Goal: Information Seeking & Learning: Check status

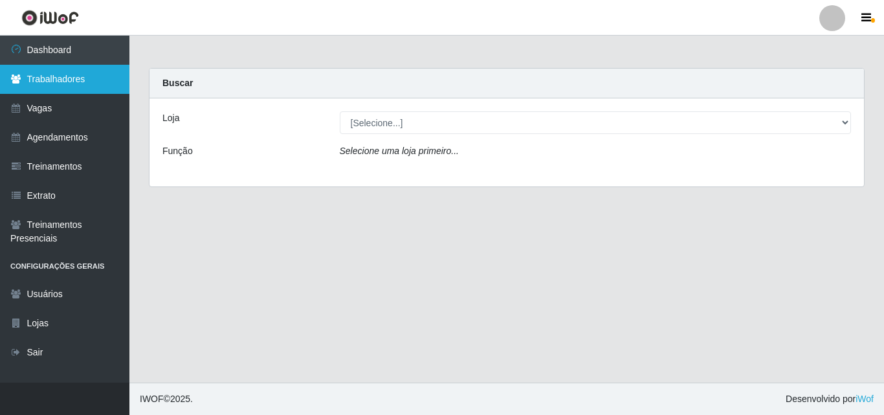
click at [65, 79] on link "Trabalhadores" at bounding box center [64, 79] width 129 height 29
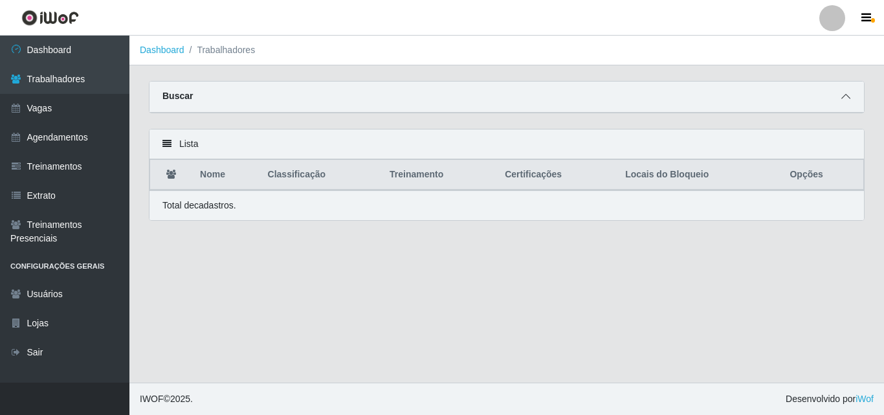
click at [844, 94] on icon at bounding box center [845, 96] width 9 height 9
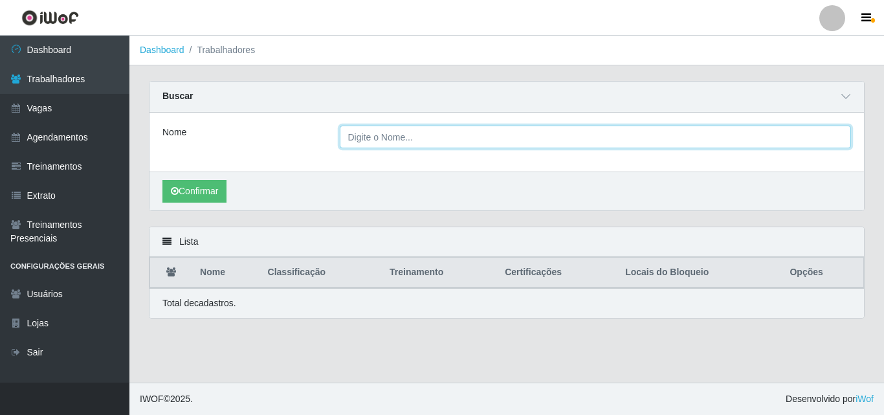
click at [395, 138] on input "Nome" at bounding box center [596, 137] width 512 height 23
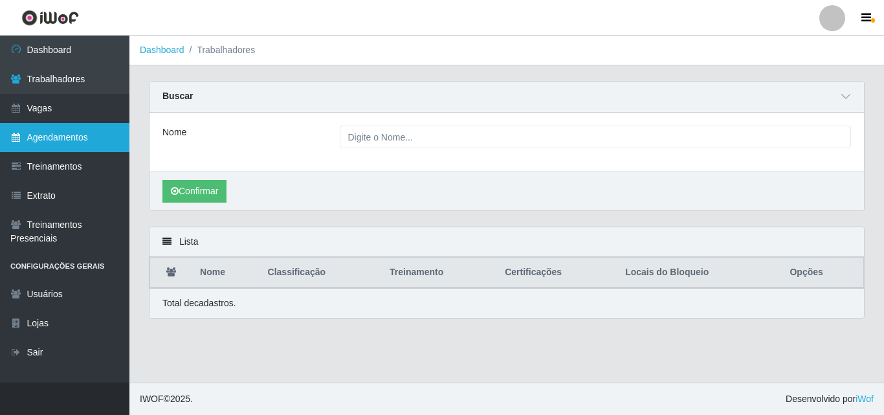
click at [100, 140] on link "Agendamentos" at bounding box center [64, 137] width 129 height 29
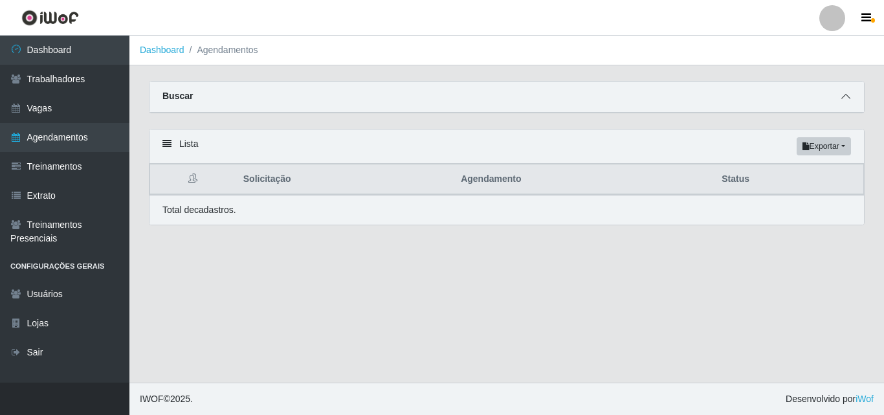
click at [848, 98] on icon at bounding box center [845, 96] width 9 height 9
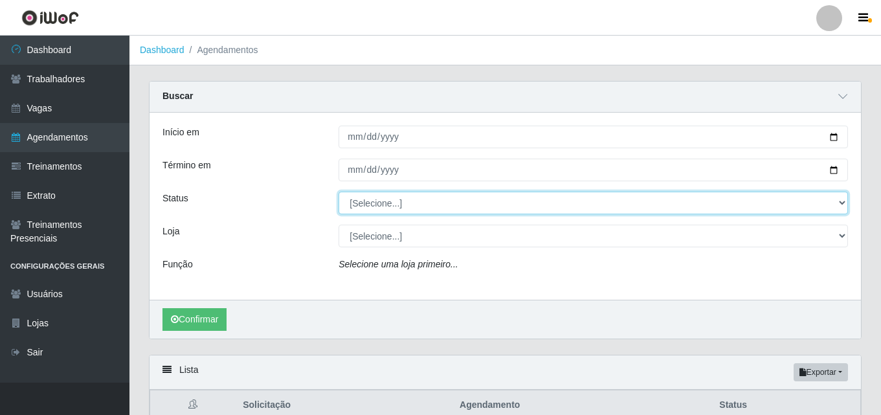
click at [793, 199] on select "[Selecione...] AGENDADO AGUARDANDO LIBERAR EM ANDAMENTO EM REVISÃO FINALIZADO C…" at bounding box center [592, 203] width 509 height 23
select select "FINALIZADO"
click at [338, 192] on select "[Selecione...] AGENDADO AGUARDANDO LIBERAR EM ANDAMENTO EM REVISÃO FINALIZADO C…" at bounding box center [592, 203] width 509 height 23
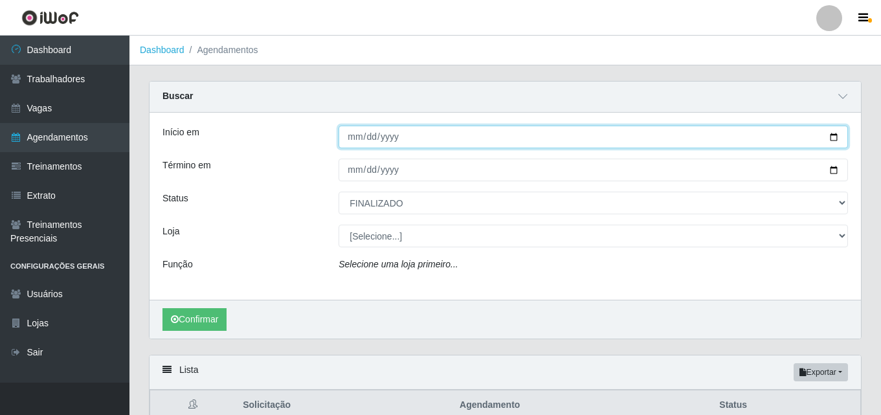
click at [834, 140] on input "Início em" at bounding box center [592, 137] width 509 height 23
click at [835, 134] on input "[DATE]" at bounding box center [592, 137] width 509 height 23
type input "[DATE]"
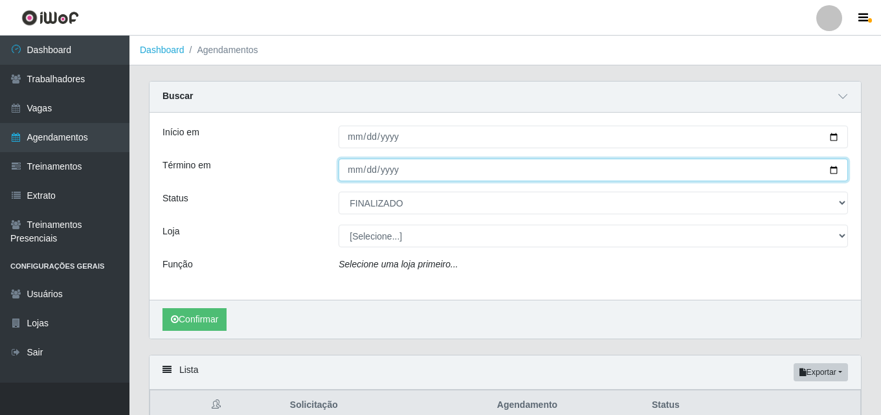
click at [831, 164] on input "Término em" at bounding box center [592, 170] width 509 height 23
click at [831, 170] on input "2025-09-01" at bounding box center [592, 170] width 509 height 23
type input "[DATE]"
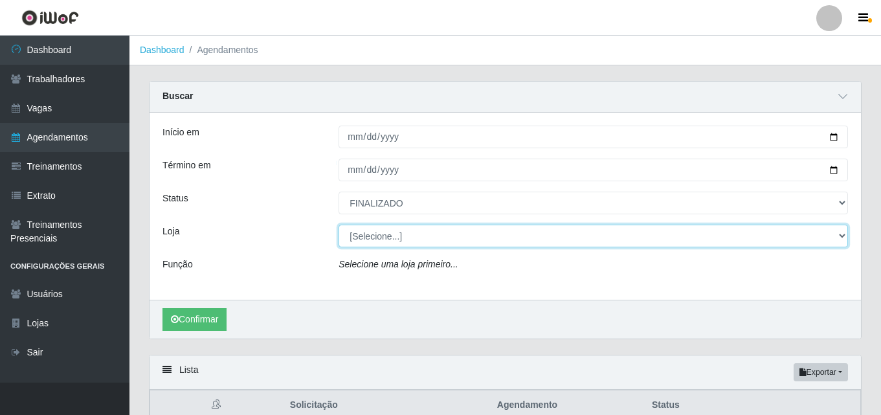
drag, startPoint x: 463, startPoint y: 236, endPoint x: 451, endPoint y: 244, distance: 14.5
click at [457, 239] on select "[Selecione...] Supermercado Compre Bem - Itabaiana" at bounding box center [592, 236] width 509 height 23
select select "264"
click at [338, 225] on select "[Selecione...] Supermercado Compre Bem - Itabaiana" at bounding box center [592, 236] width 509 height 23
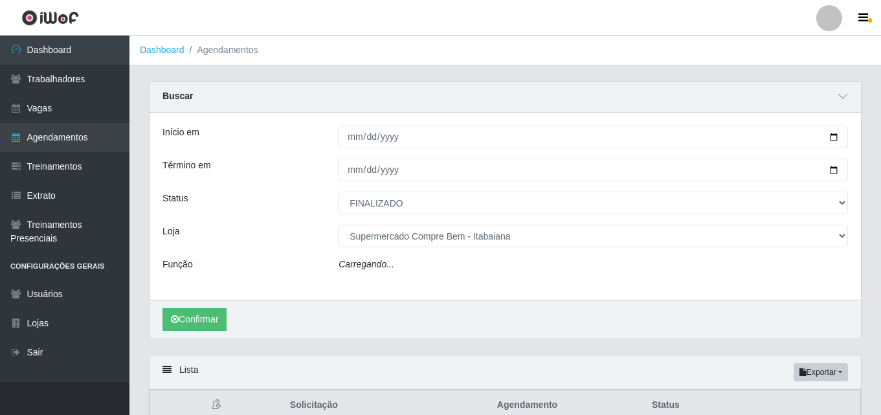
click at [256, 269] on div "Função" at bounding box center [241, 267] width 176 height 19
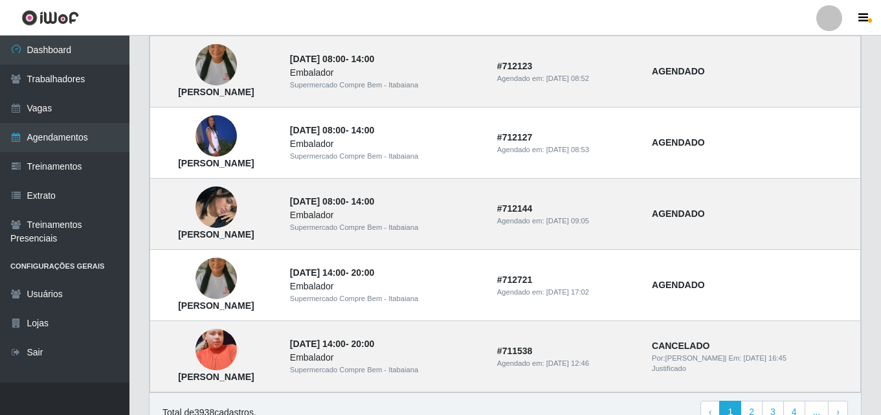
scroll to position [1165, 0]
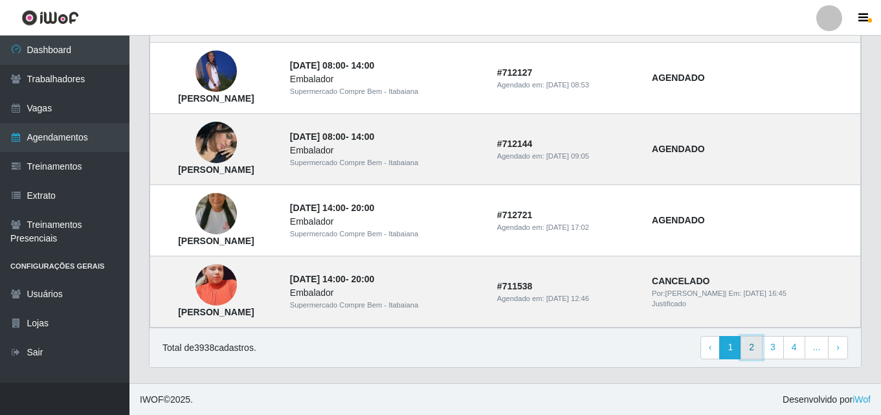
click at [754, 349] on link "2" at bounding box center [751, 347] width 22 height 23
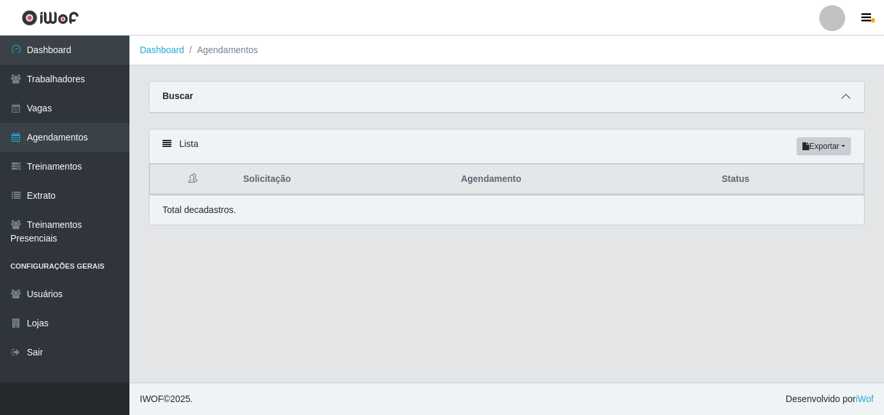
click at [844, 98] on icon at bounding box center [845, 96] width 9 height 9
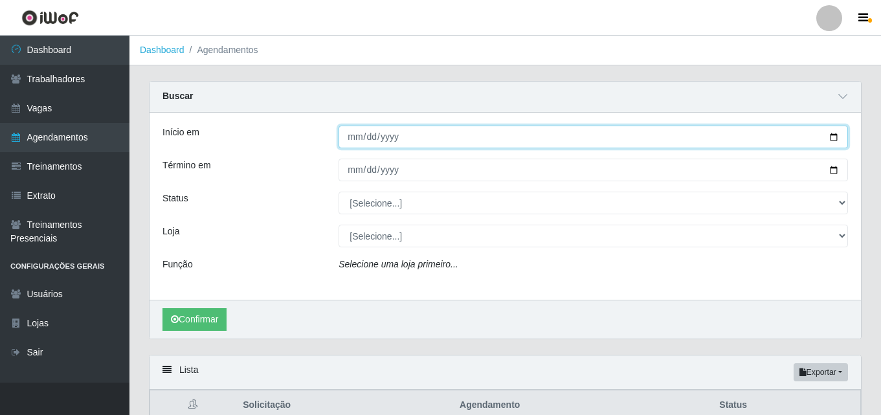
click at [830, 128] on input "Início em" at bounding box center [592, 137] width 509 height 23
click at [831, 134] on input "Início em" at bounding box center [592, 137] width 509 height 23
type input "[DATE]"
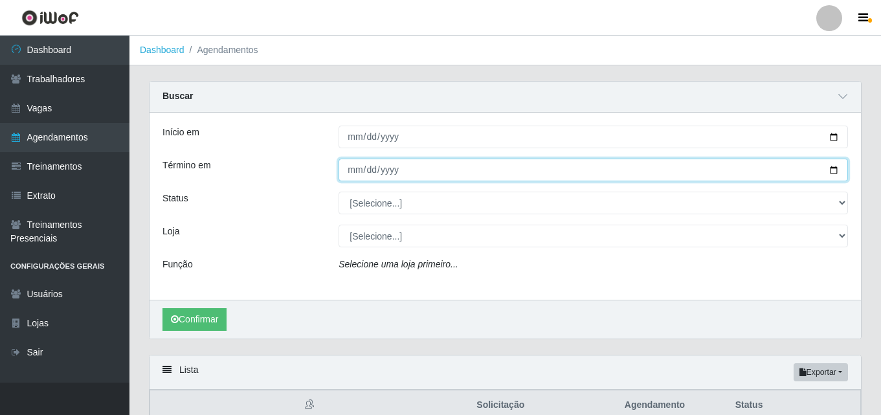
click at [837, 173] on input "Término em" at bounding box center [592, 170] width 509 height 23
type input "[DATE]"
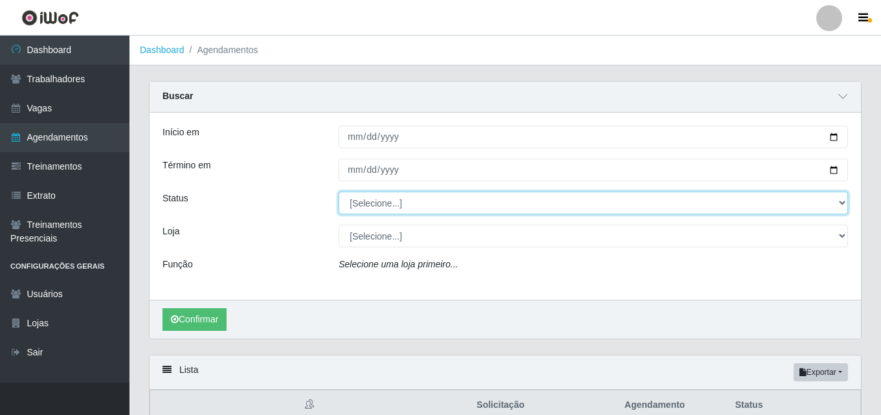
click at [788, 195] on select "[Selecione...] AGENDADO AGUARDANDO LIBERAR EM ANDAMENTO EM REVISÃO FINALIZADO C…" at bounding box center [592, 203] width 509 height 23
select select "FINALIZADO"
click at [338, 192] on select "[Selecione...] AGENDADO AGUARDANDO LIBERAR EM ANDAMENTO EM REVISÃO FINALIZADO C…" at bounding box center [592, 203] width 509 height 23
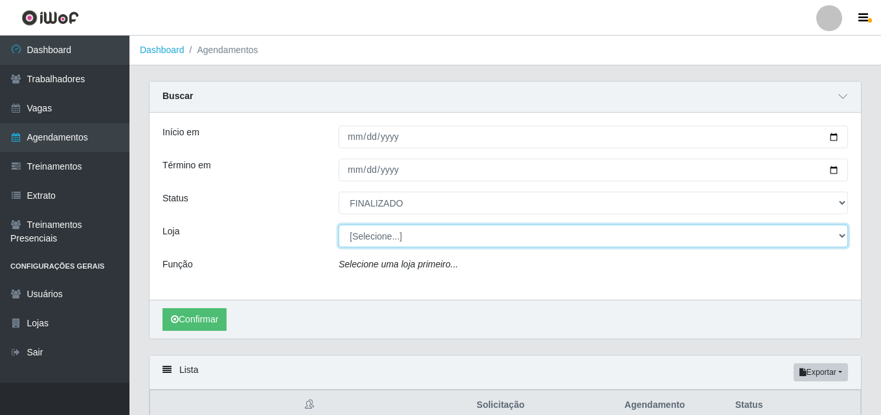
click at [388, 239] on select "[Selecione...] Supermercado Compre Bem - Itabaiana" at bounding box center [592, 236] width 509 height 23
select select "264"
click at [338, 225] on select "[Selecione...] Supermercado Compre Bem - Itabaiana" at bounding box center [592, 236] width 509 height 23
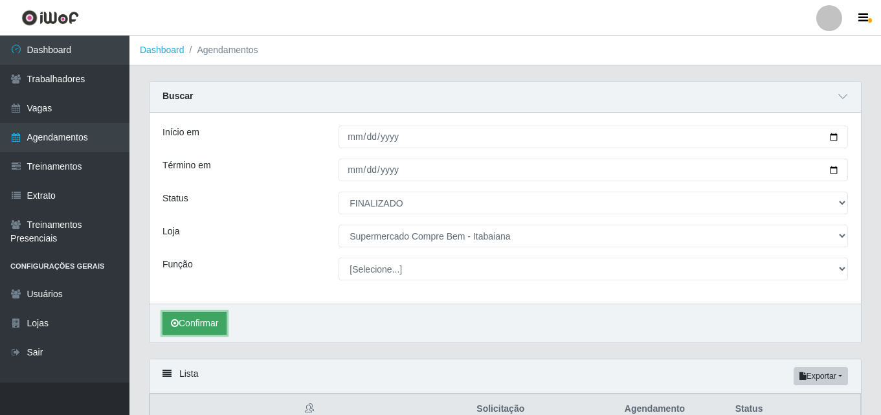
click at [201, 320] on button "Confirmar" at bounding box center [194, 323] width 64 height 23
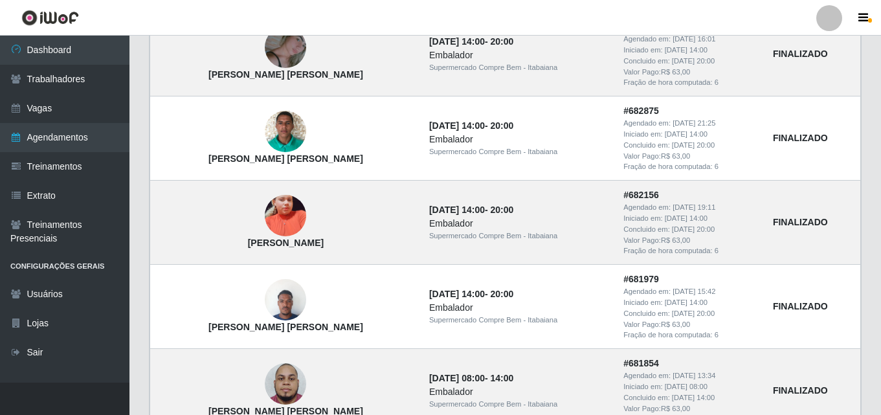
scroll to position [1360, 0]
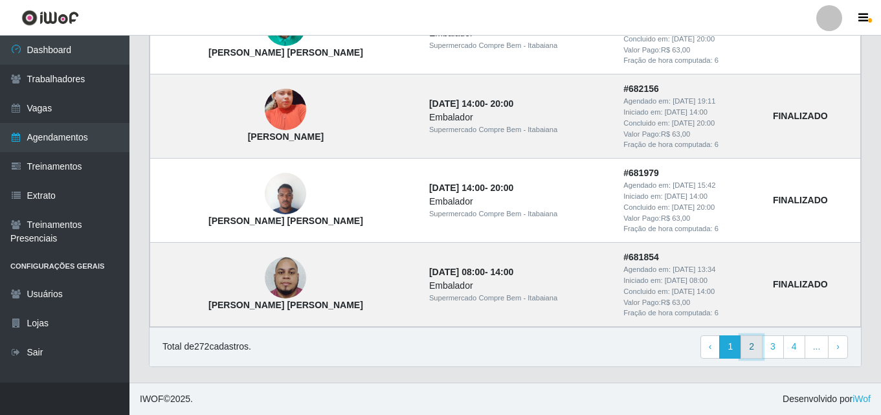
click at [761, 356] on link "2" at bounding box center [751, 346] width 22 height 23
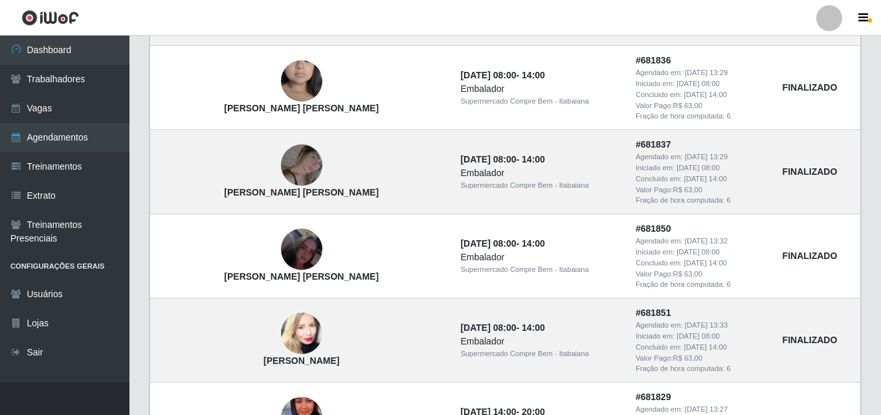
scroll to position [1130, 0]
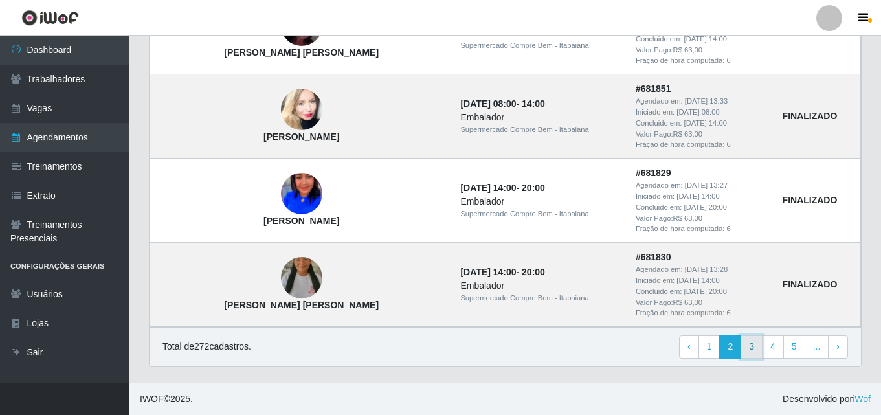
click at [751, 350] on link "3" at bounding box center [751, 346] width 22 height 23
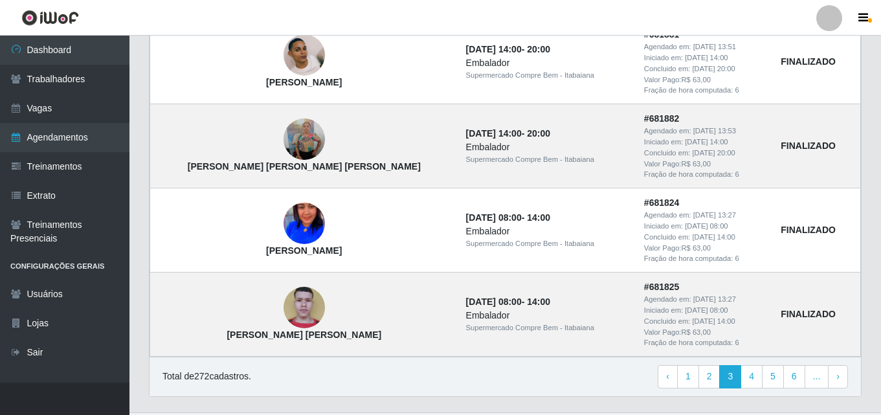
scroll to position [1130, 0]
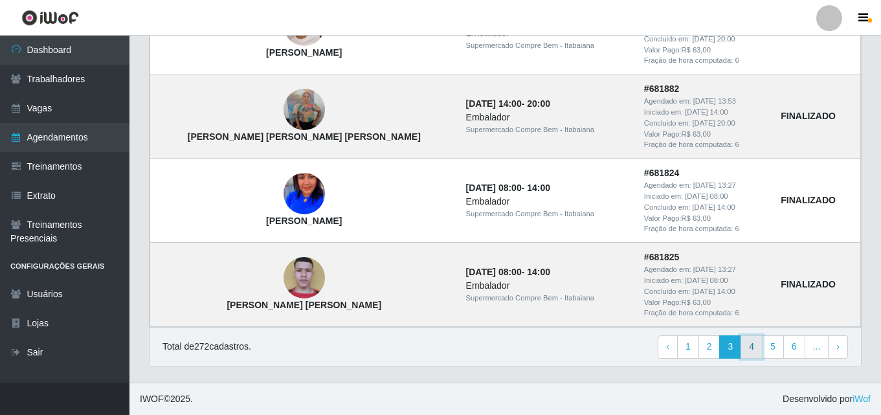
click at [756, 352] on link "4" at bounding box center [751, 346] width 22 height 23
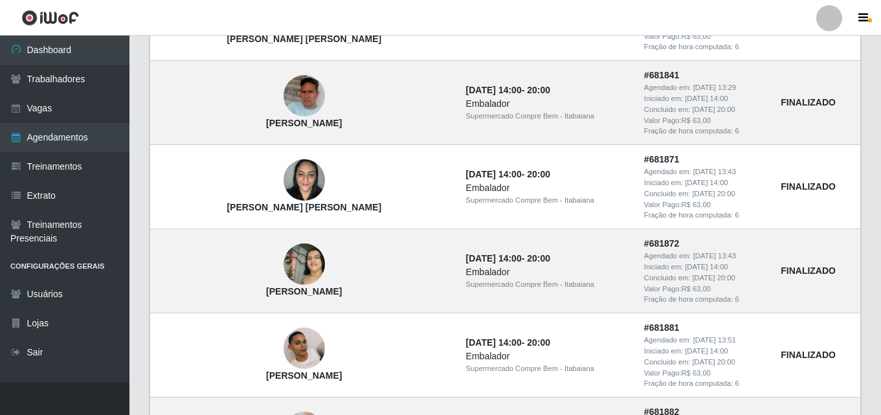
scroll to position [742, 0]
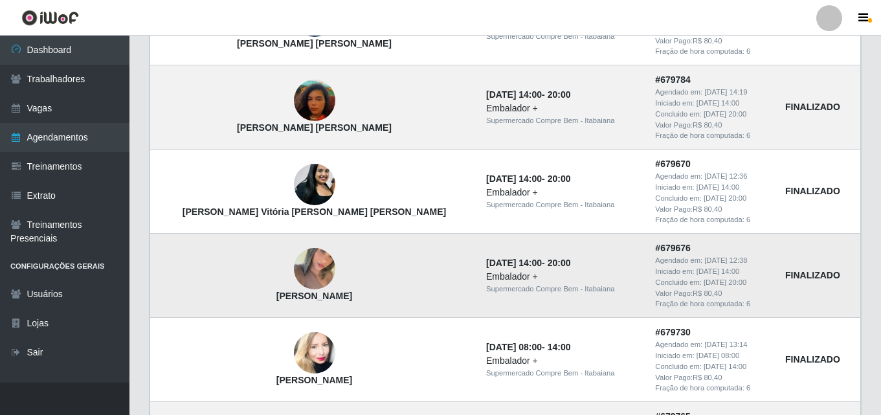
scroll to position [1100, 0]
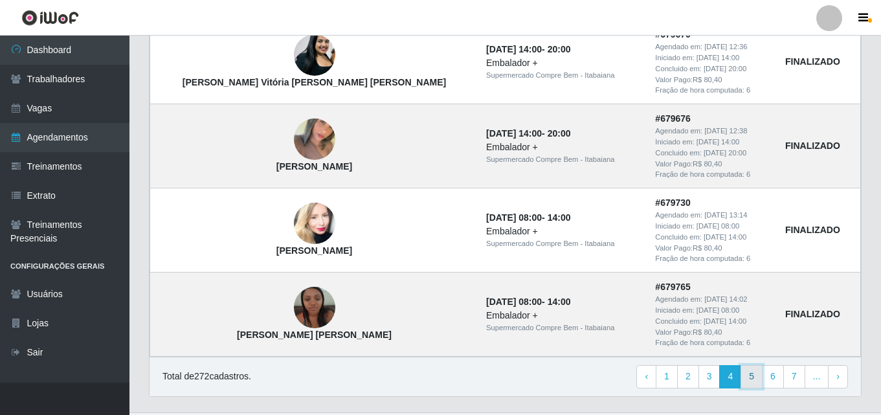
click at [759, 381] on link "5" at bounding box center [751, 376] width 22 height 23
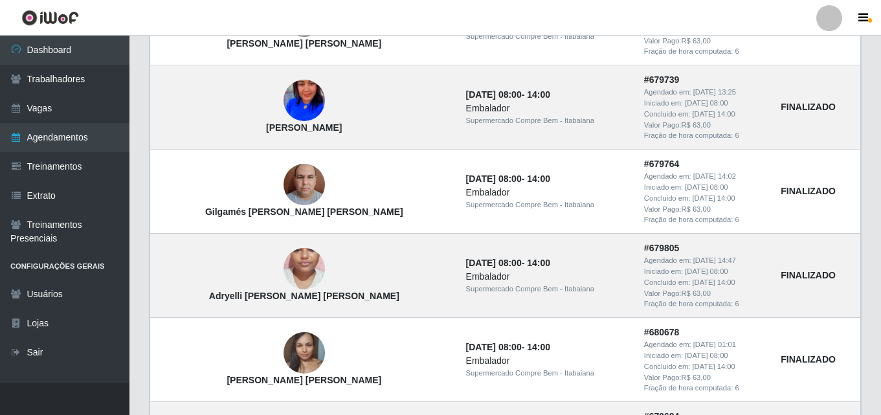
scroll to position [1130, 0]
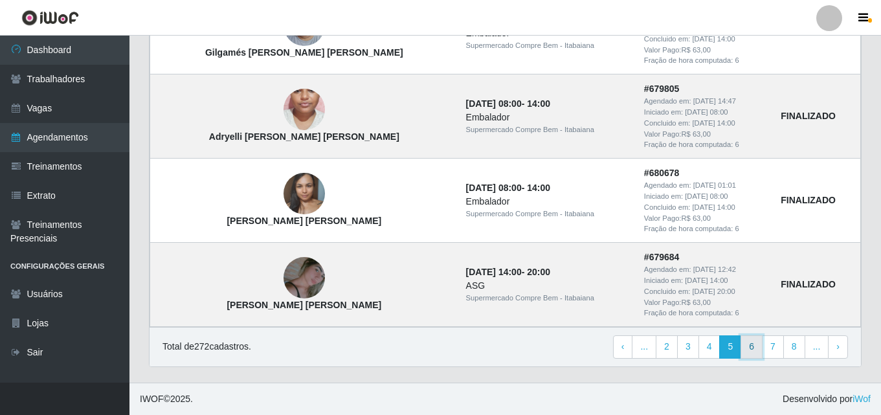
click at [762, 355] on link "6" at bounding box center [751, 346] width 22 height 23
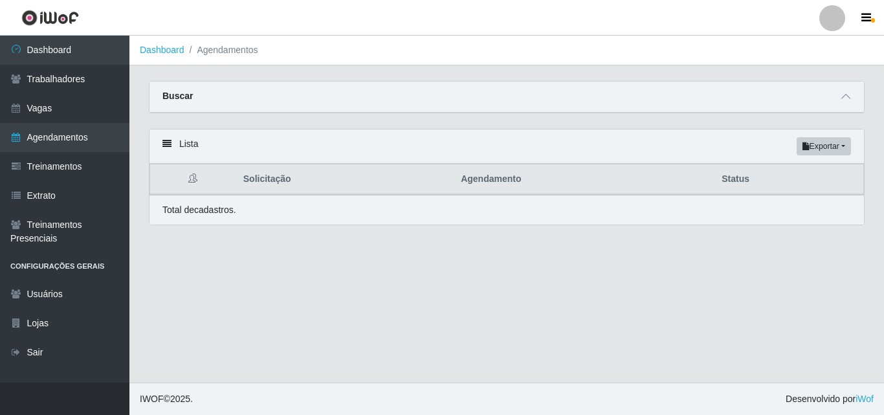
click at [517, 129] on div "Lista Exportar PDF Excel Solicitação Agendamento Status Total de cadastros." at bounding box center [507, 177] width 716 height 96
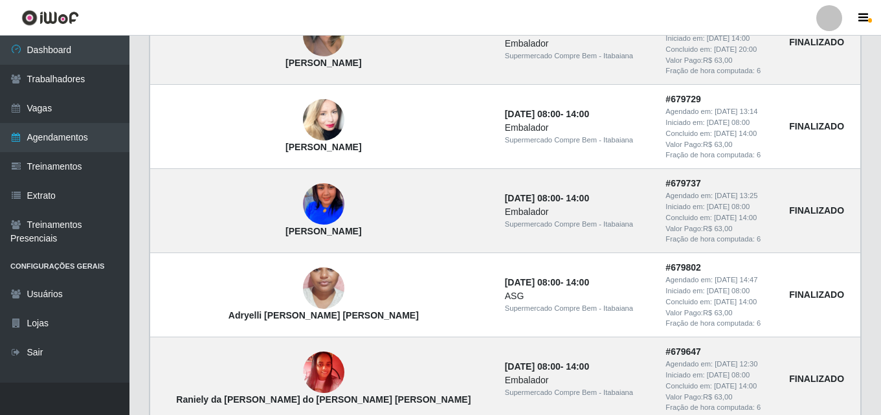
scroll to position [1130, 0]
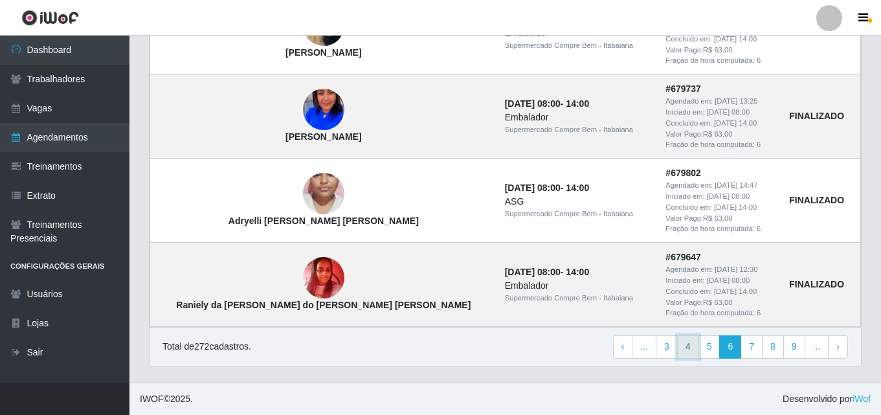
click at [690, 351] on link "4" at bounding box center [688, 346] width 22 height 23
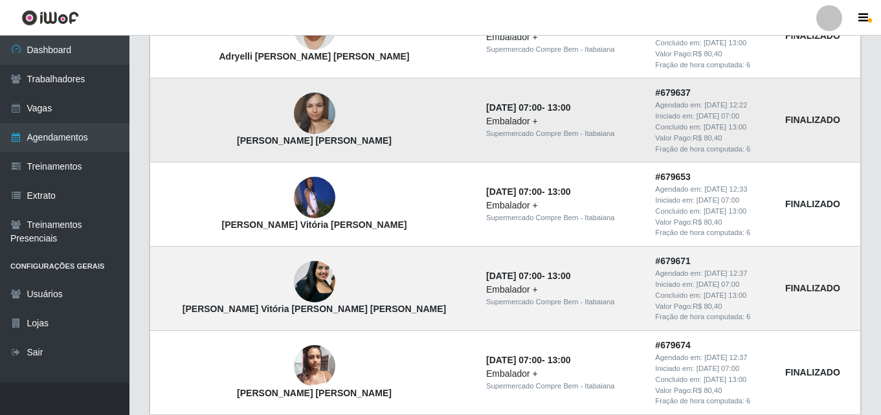
scroll to position [518, 0]
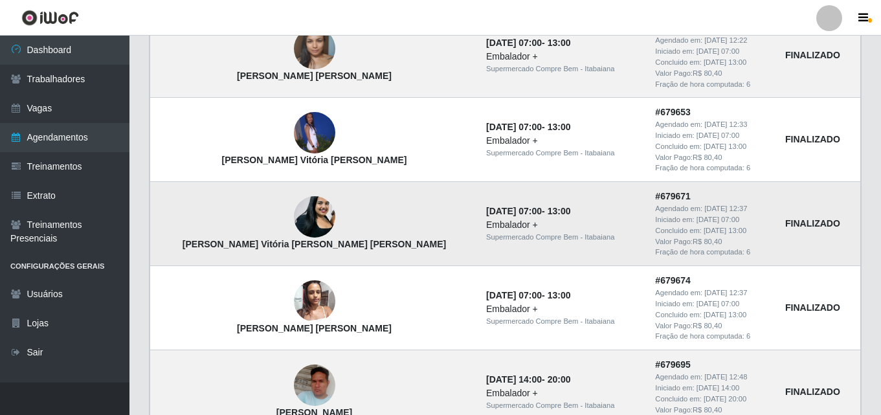
click at [294, 218] on img at bounding box center [314, 217] width 41 height 62
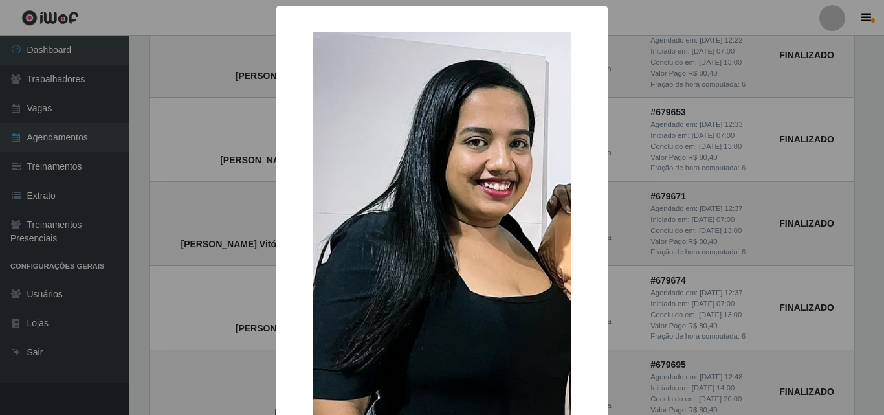
click at [758, 236] on div "× Debora Vitória Fernandes da Silva OK Cancel" at bounding box center [442, 207] width 884 height 415
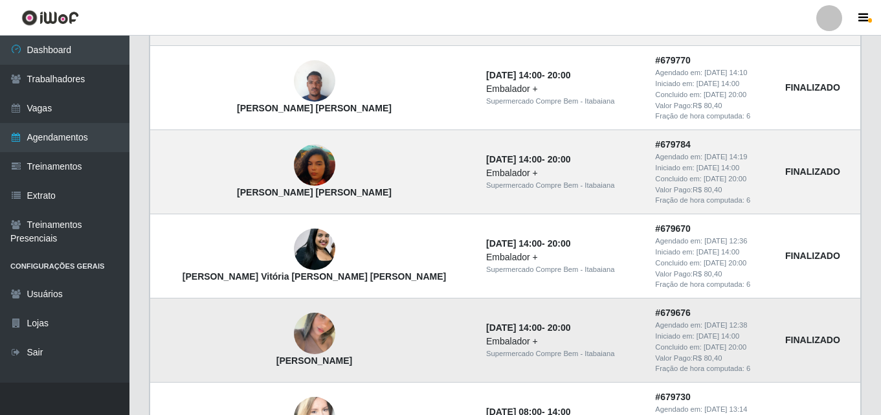
scroll to position [1035, 0]
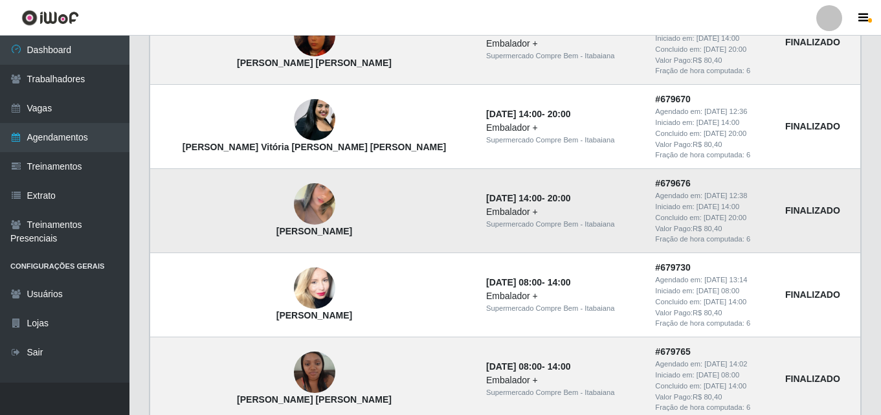
click at [505, 214] on div "Embalador +" at bounding box center [562, 212] width 153 height 14
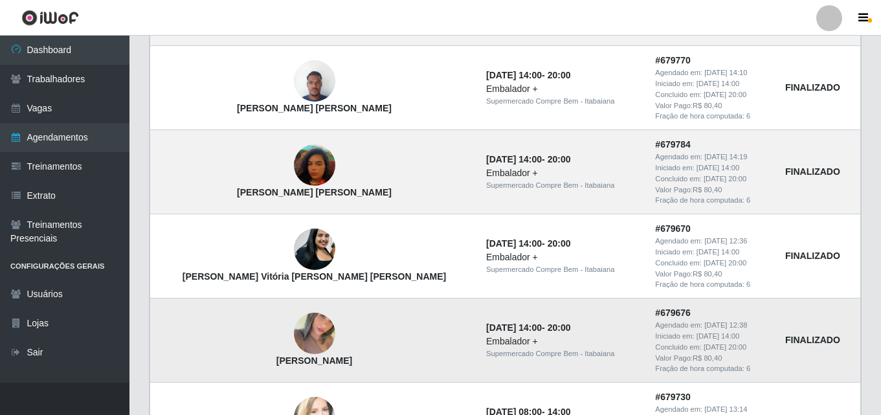
scroll to position [1130, 0]
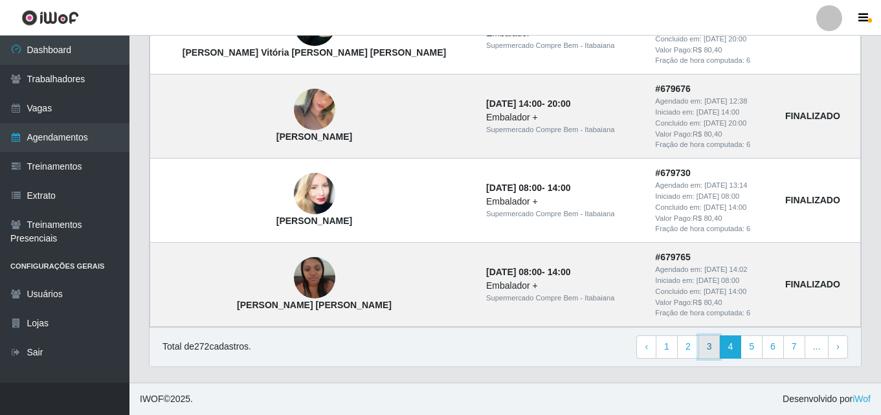
click at [711, 349] on link "3" at bounding box center [709, 346] width 22 height 23
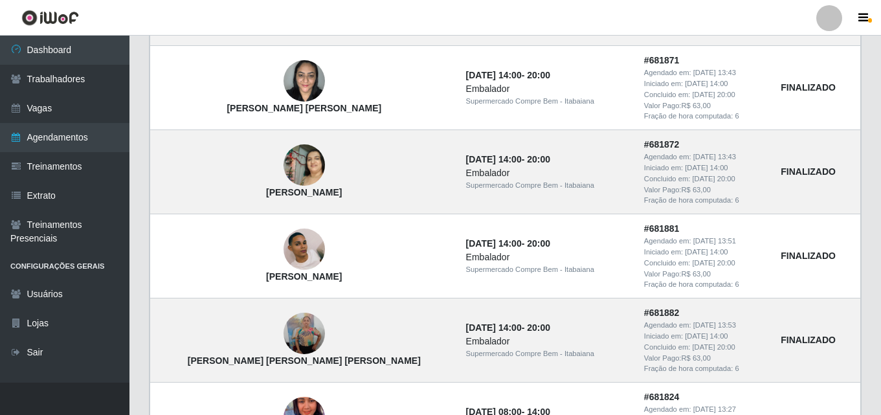
scroll to position [1130, 0]
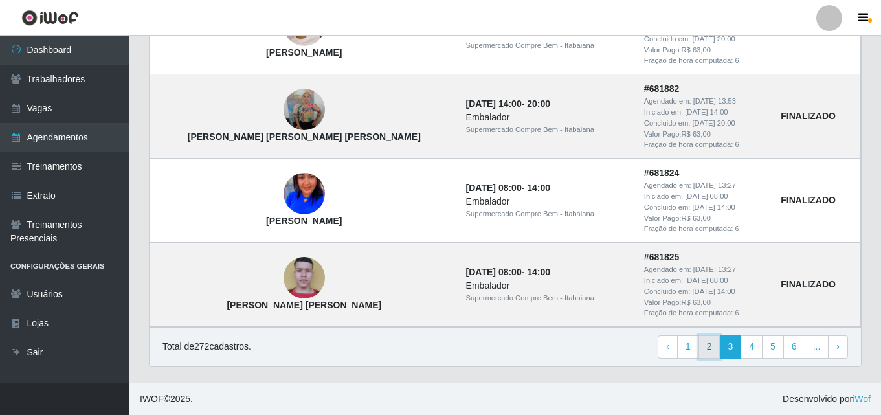
click at [715, 347] on link "2" at bounding box center [709, 346] width 22 height 23
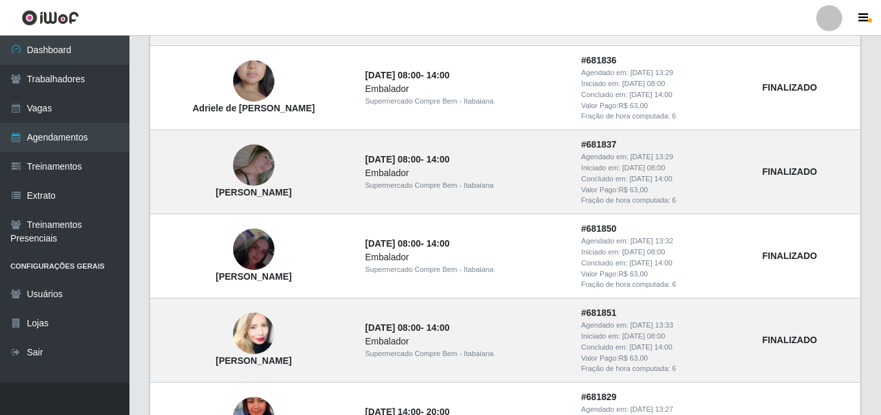
scroll to position [1130, 0]
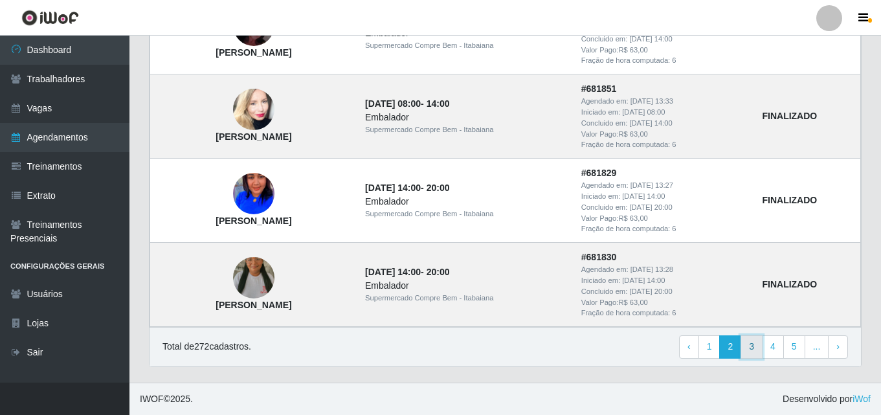
click at [754, 354] on link "3" at bounding box center [751, 346] width 22 height 23
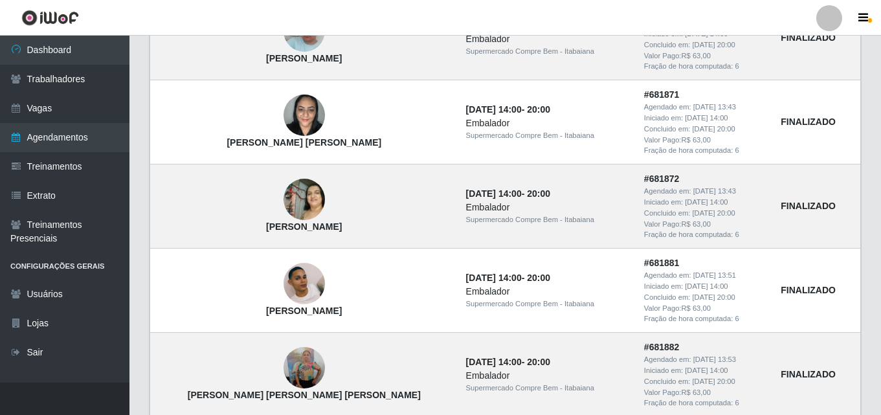
scroll to position [1130, 0]
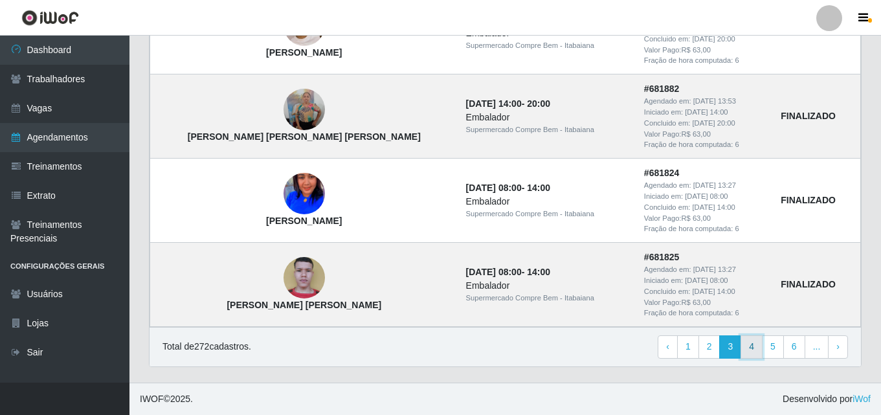
click at [756, 347] on link "4" at bounding box center [751, 346] width 22 height 23
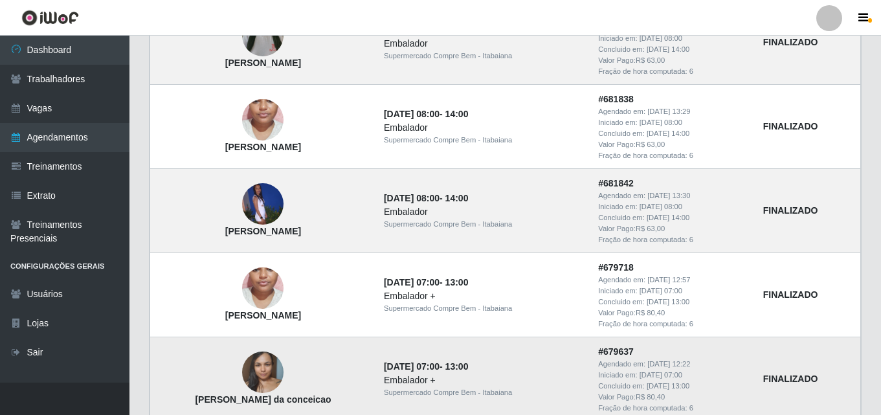
scroll to position [388, 0]
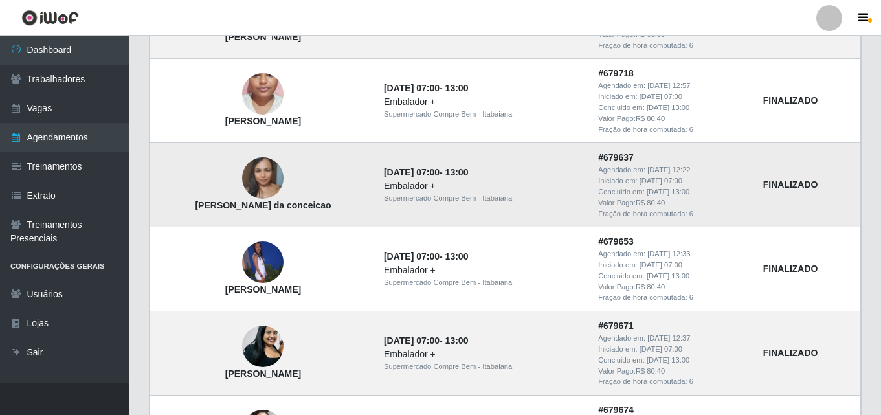
click at [554, 219] on td "[DATE] 07:00 - 13:00 Embalador + Supermercado Compre Bem - Itabaiana" at bounding box center [483, 185] width 214 height 84
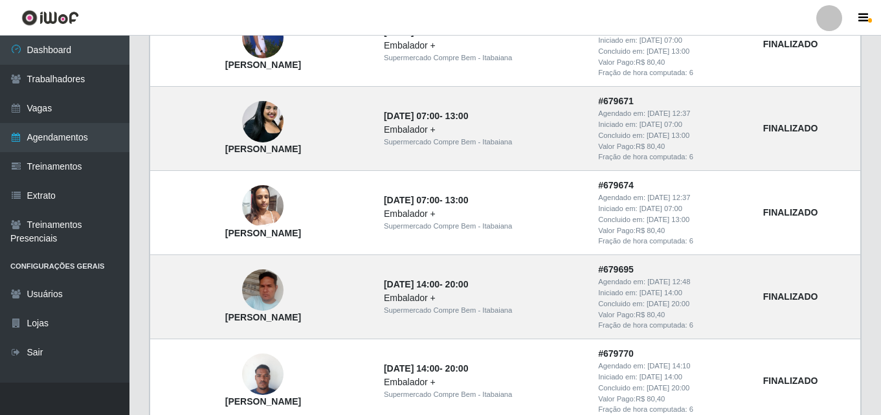
scroll to position [548, 0]
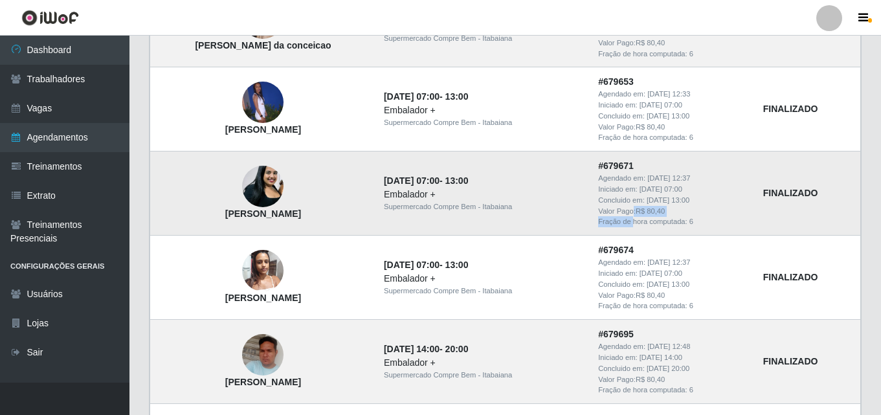
click at [637, 216] on td "# 679671 Agendado em: 19/07/2025, 12:37 Iniciado em: 27/07/2025, 07:00 Concluid…" at bounding box center [672, 193] width 164 height 84
click at [663, 218] on div "Fração de hora computada: 6" at bounding box center [672, 221] width 149 height 11
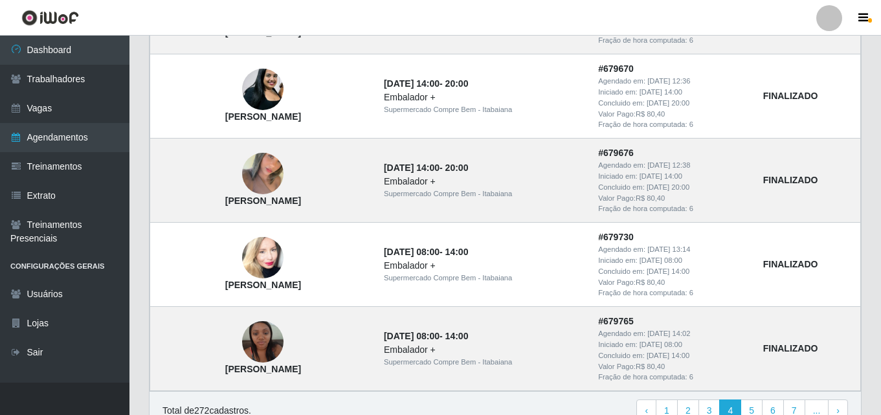
scroll to position [1130, 0]
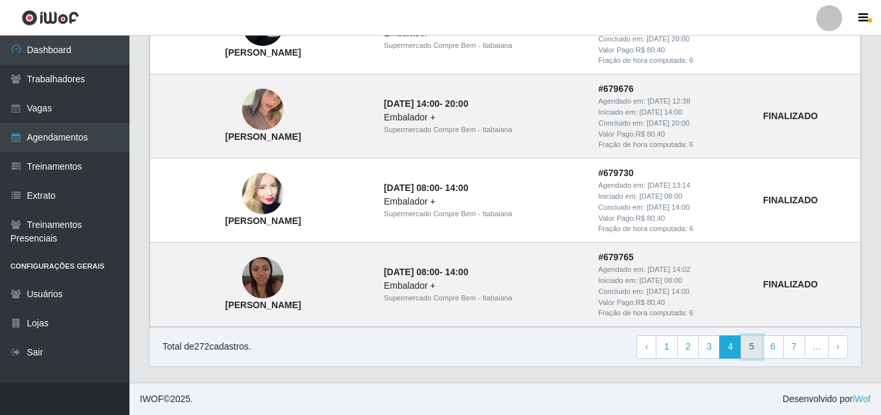
click at [757, 341] on link "5" at bounding box center [751, 346] width 22 height 23
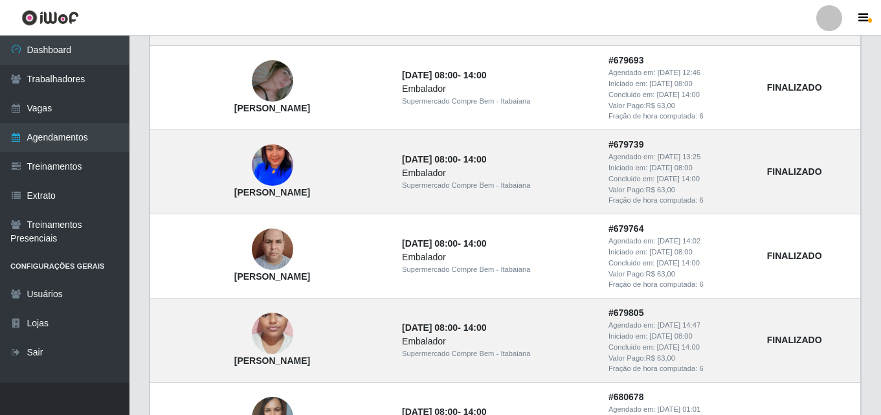
scroll to position [1130, 0]
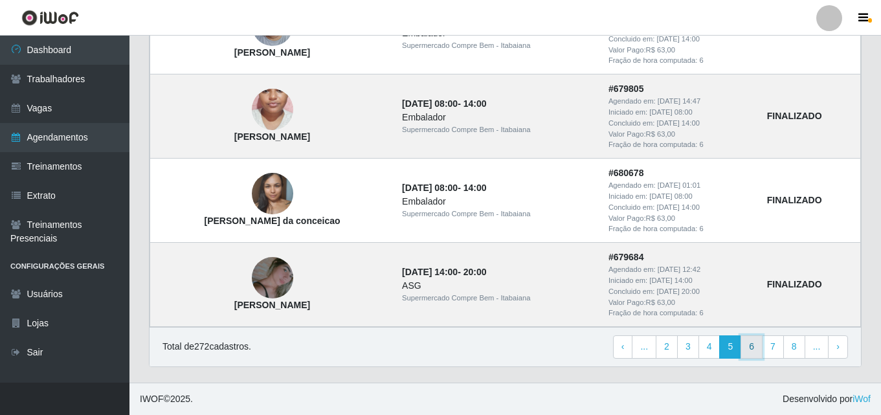
click at [744, 353] on link "6" at bounding box center [751, 346] width 22 height 23
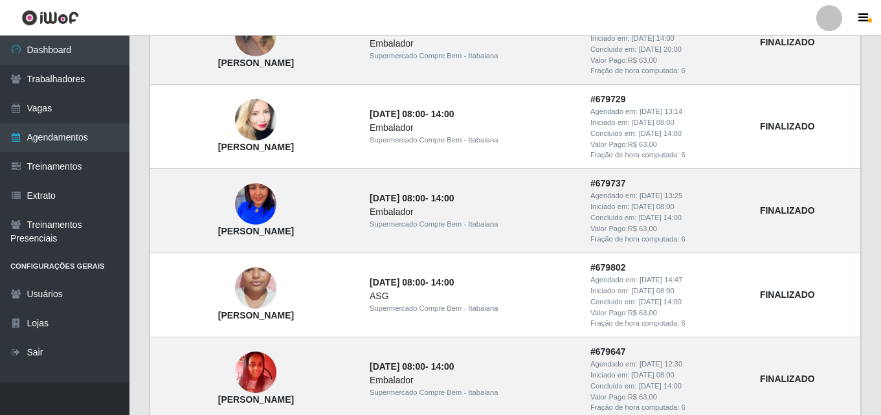
scroll to position [1130, 0]
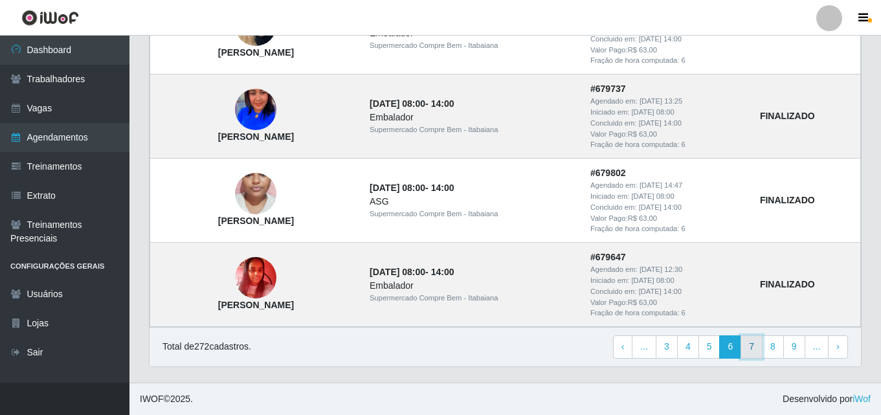
click at [755, 344] on link "7" at bounding box center [751, 346] width 22 height 23
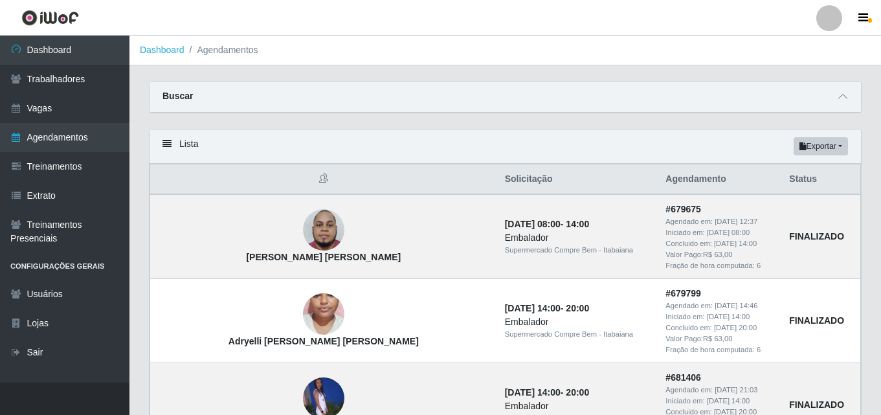
click at [585, 143] on div "Lista Exportar PDF Excel" at bounding box center [504, 146] width 711 height 34
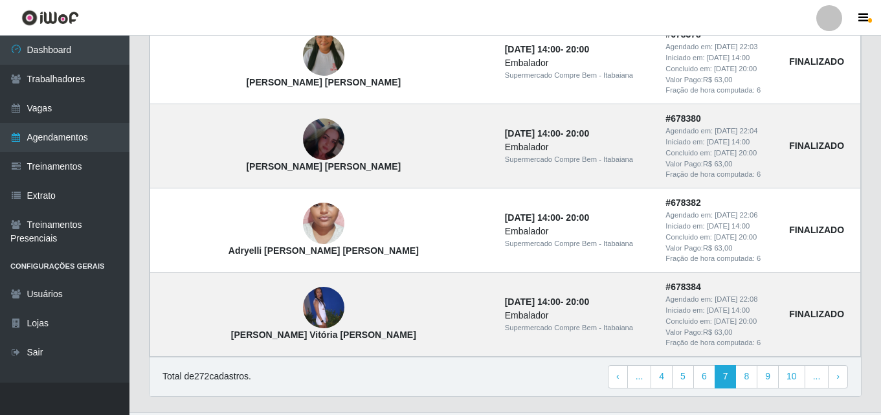
scroll to position [1130, 0]
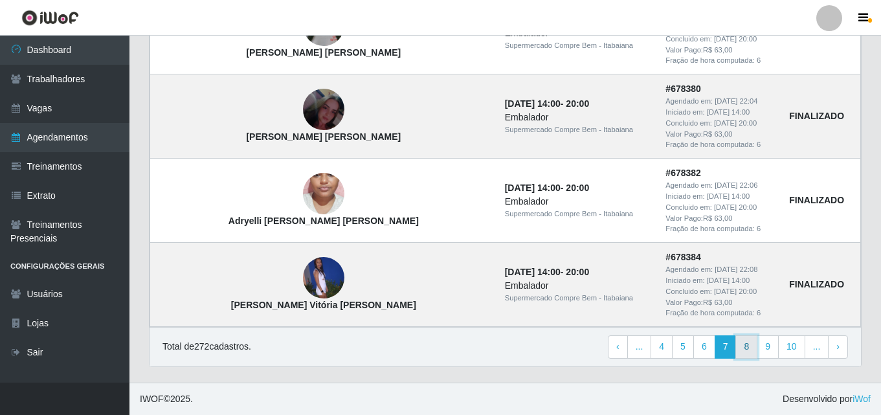
click at [745, 351] on link "8" at bounding box center [746, 346] width 22 height 23
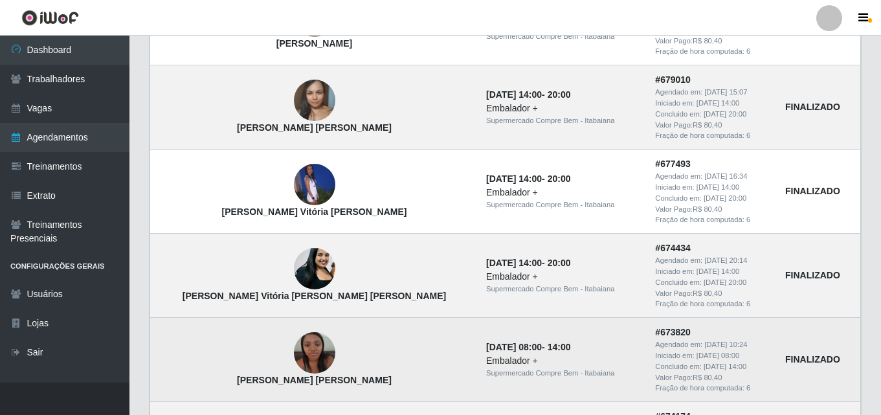
scroll to position [1035, 0]
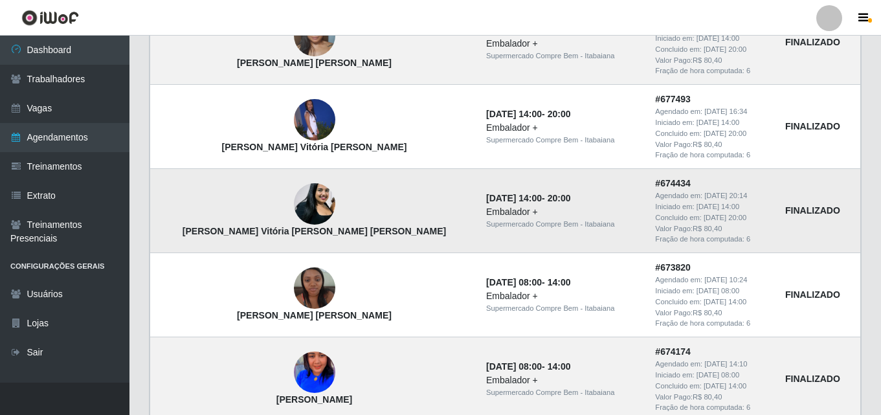
click at [655, 182] on strong "# 674434" at bounding box center [673, 183] width 36 height 10
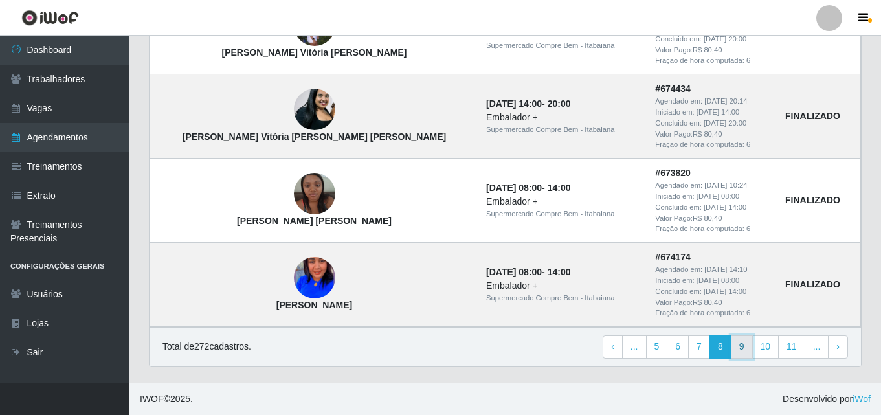
click at [739, 351] on link "9" at bounding box center [742, 346] width 22 height 23
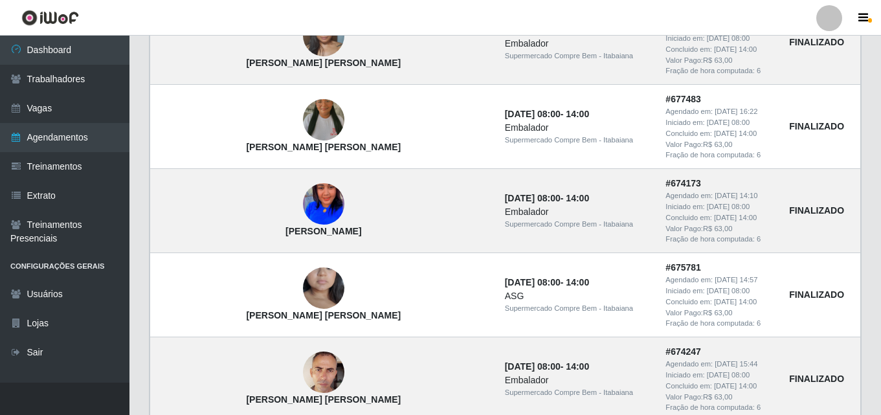
scroll to position [1130, 0]
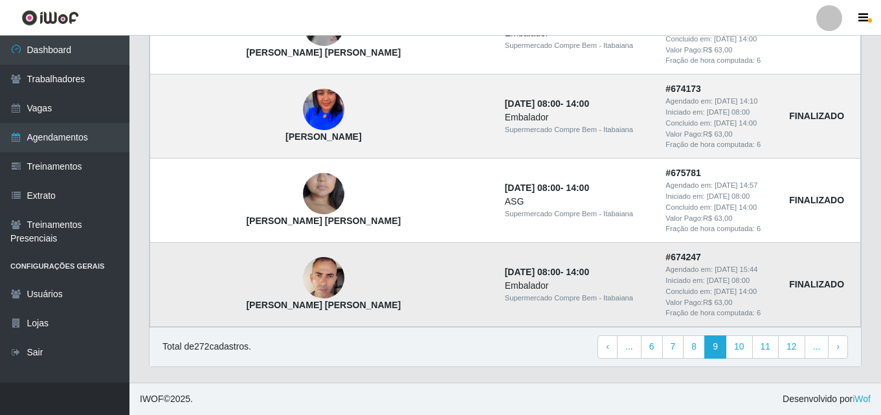
click at [505, 277] on time "18/07/2025, 08:00" at bounding box center [533, 272] width 56 height 10
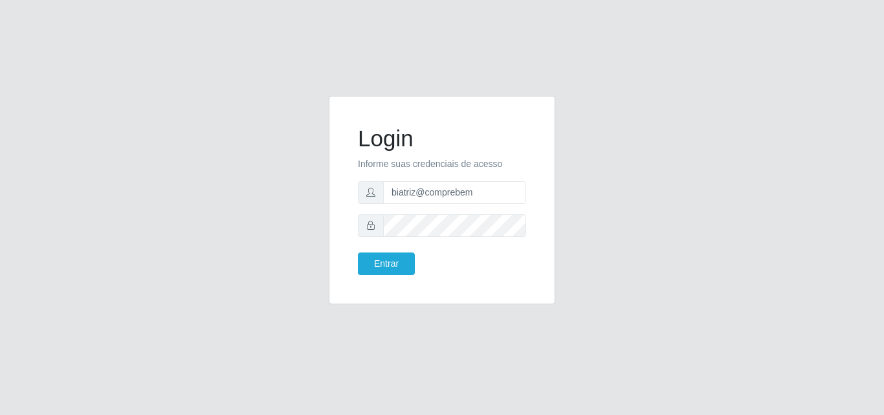
type input "biatriz@comprebem"
click at [358, 252] on button "Entrar" at bounding box center [386, 263] width 57 height 23
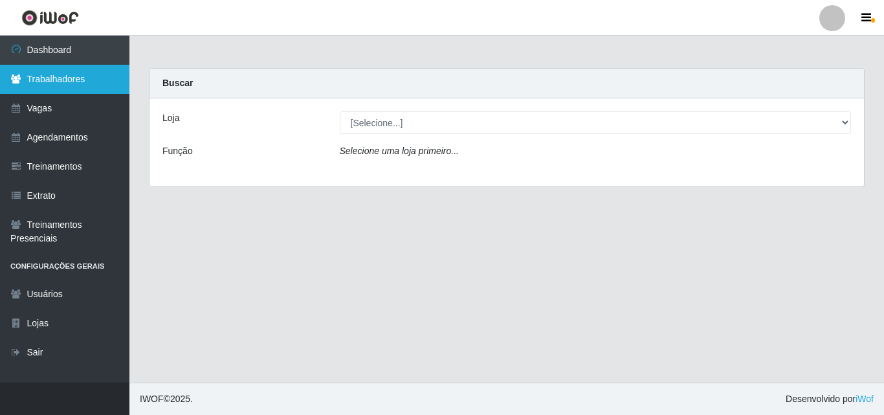
click at [71, 76] on link "Trabalhadores" at bounding box center [64, 79] width 129 height 29
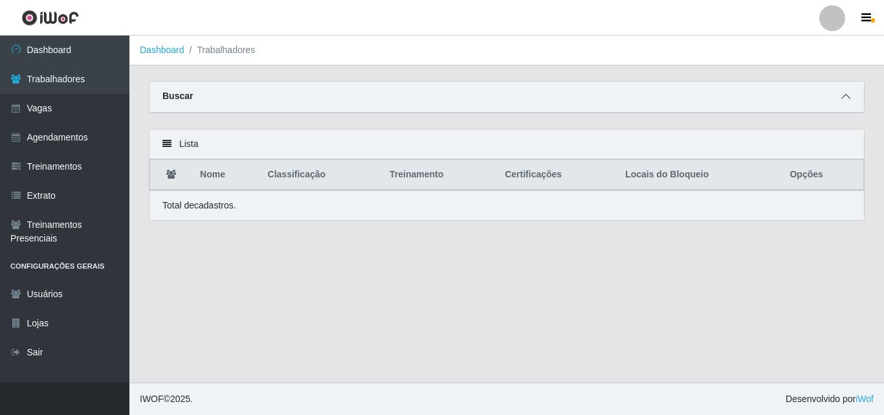
click at [847, 96] on icon at bounding box center [845, 96] width 9 height 9
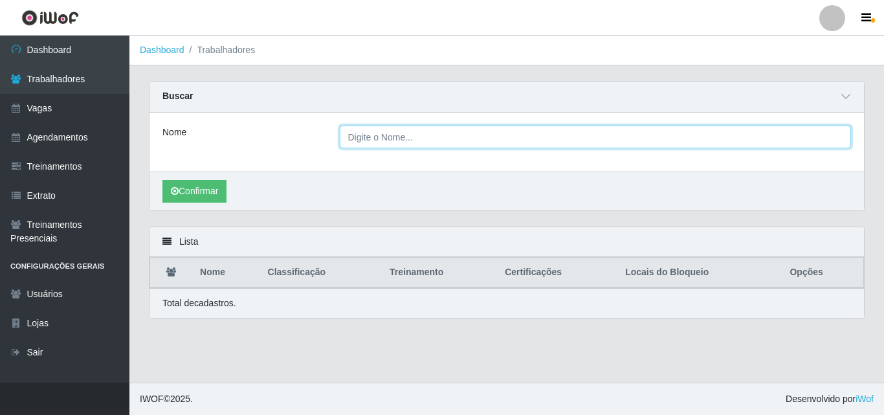
click at [395, 144] on input "Nome" at bounding box center [596, 137] width 512 height 23
type input "Débora vitória"
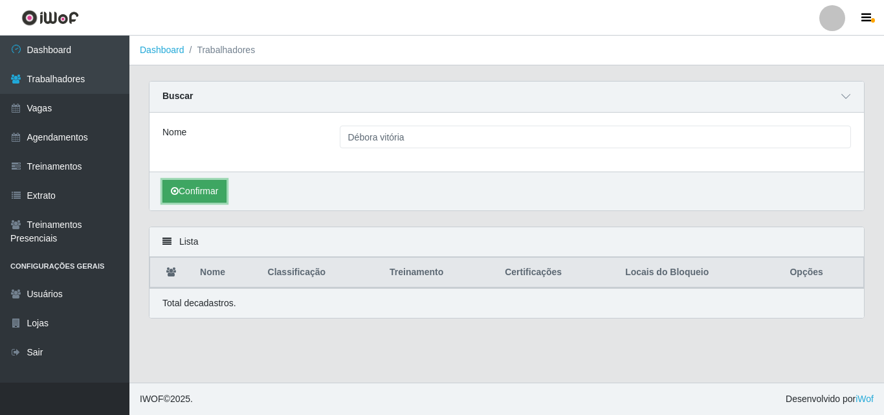
click at [208, 184] on button "Confirmar" at bounding box center [194, 191] width 64 height 23
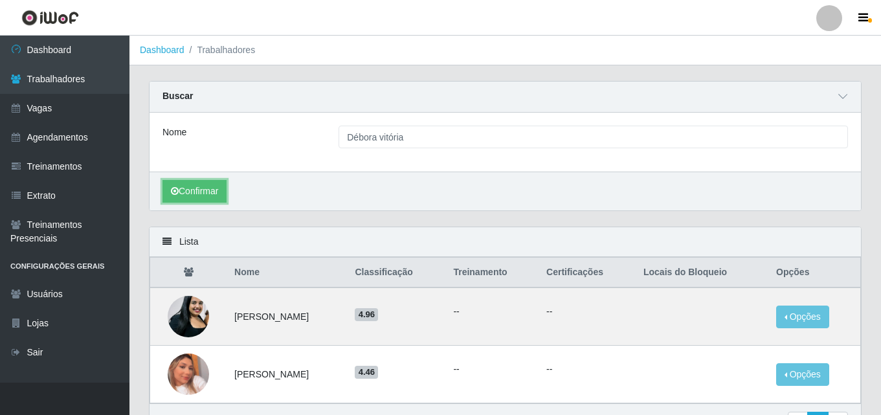
scroll to position [77, 0]
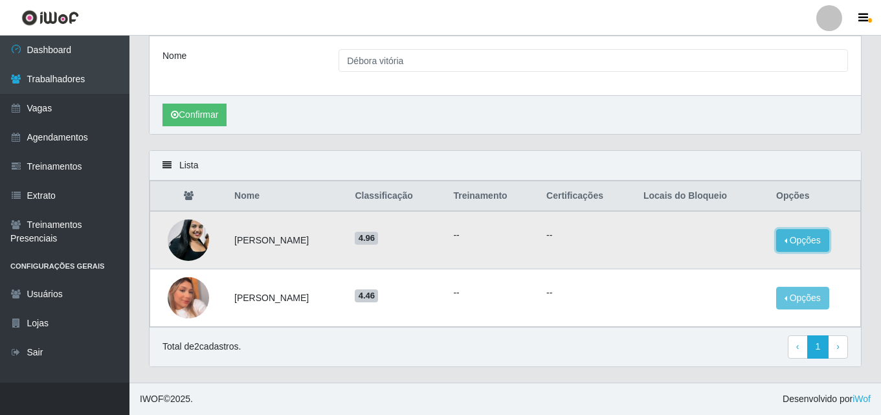
click at [826, 245] on button "Opções" at bounding box center [802, 240] width 53 height 23
click at [775, 142] on div "Carregando... Buscar Nome Débora vitória Confirmar" at bounding box center [505, 78] width 732 height 146
